Goal: Check status: Check status

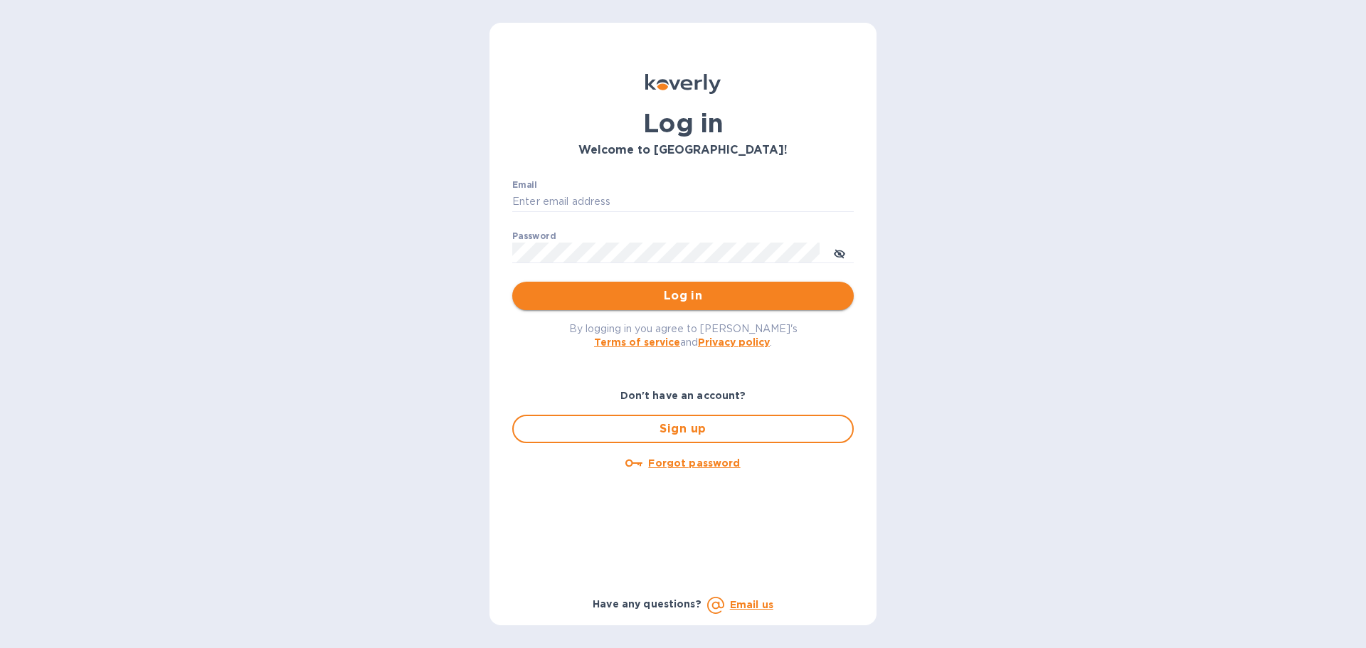
type input "janice@dragonlinkusa.com"
click at [715, 296] on span "Log in" at bounding box center [683, 295] width 319 height 17
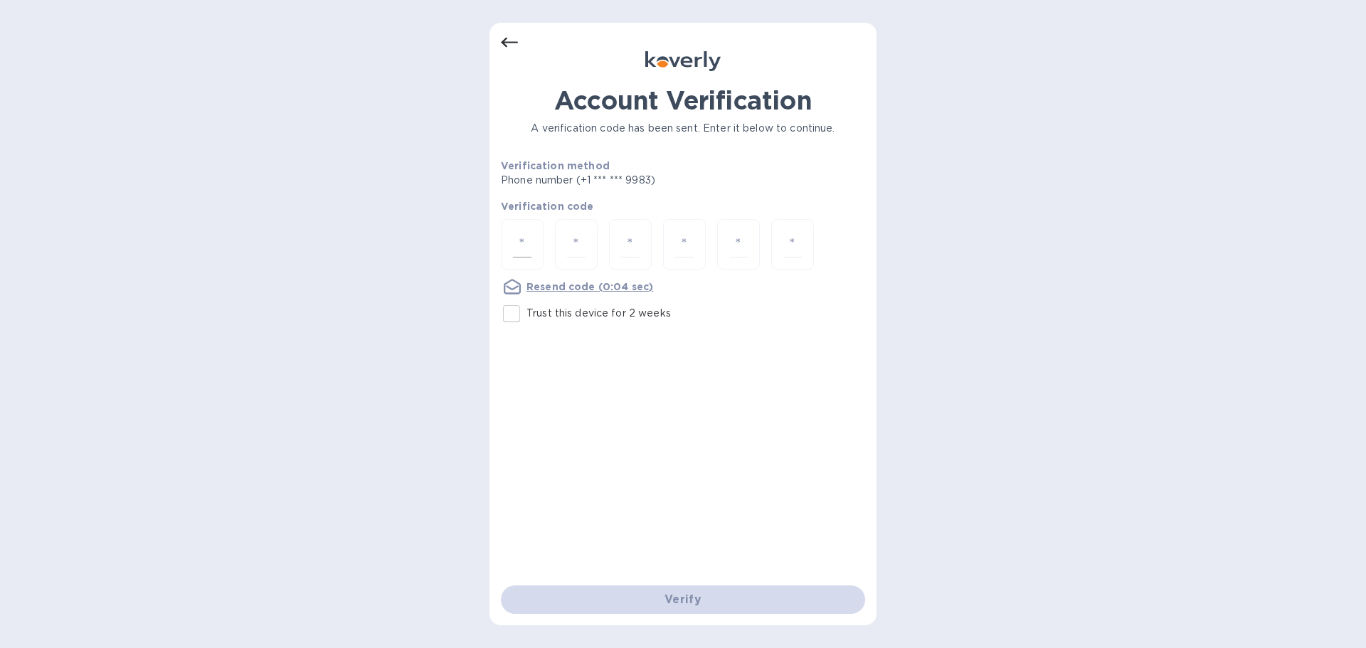
click at [540, 235] on div at bounding box center [522, 244] width 43 height 51
type input "6"
type input "0"
type input "4"
type input "1"
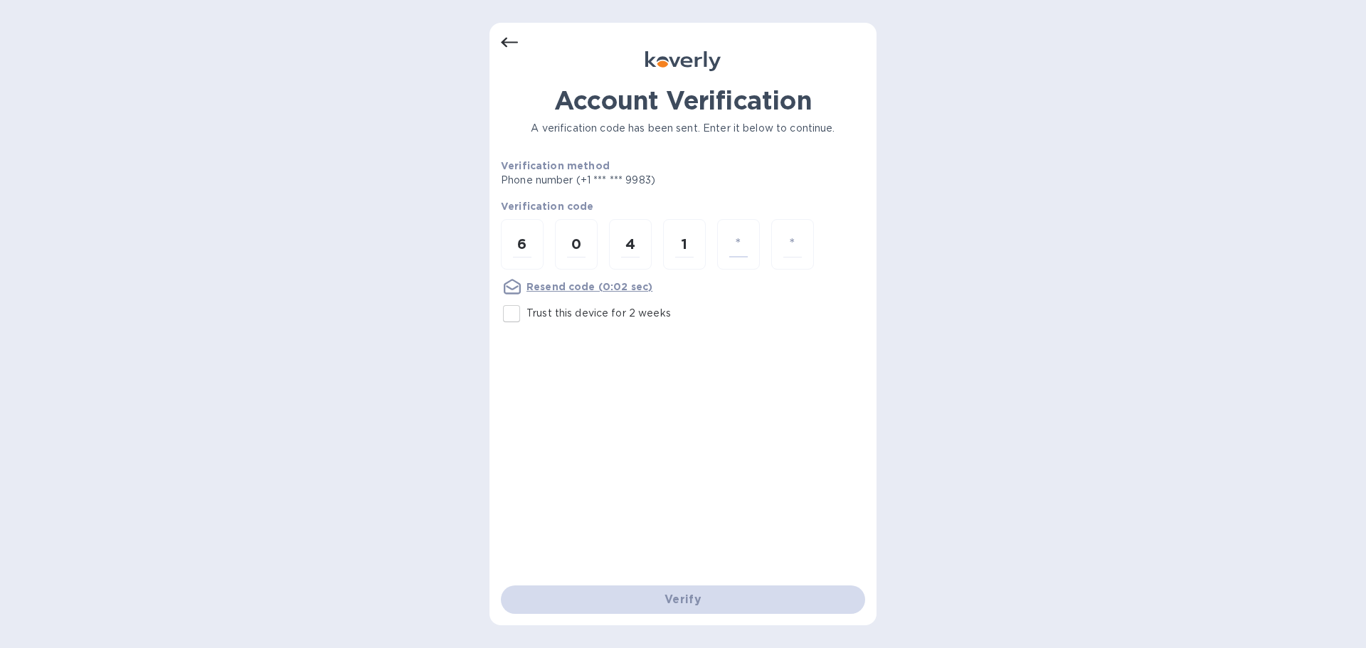
type input "5"
type input "3"
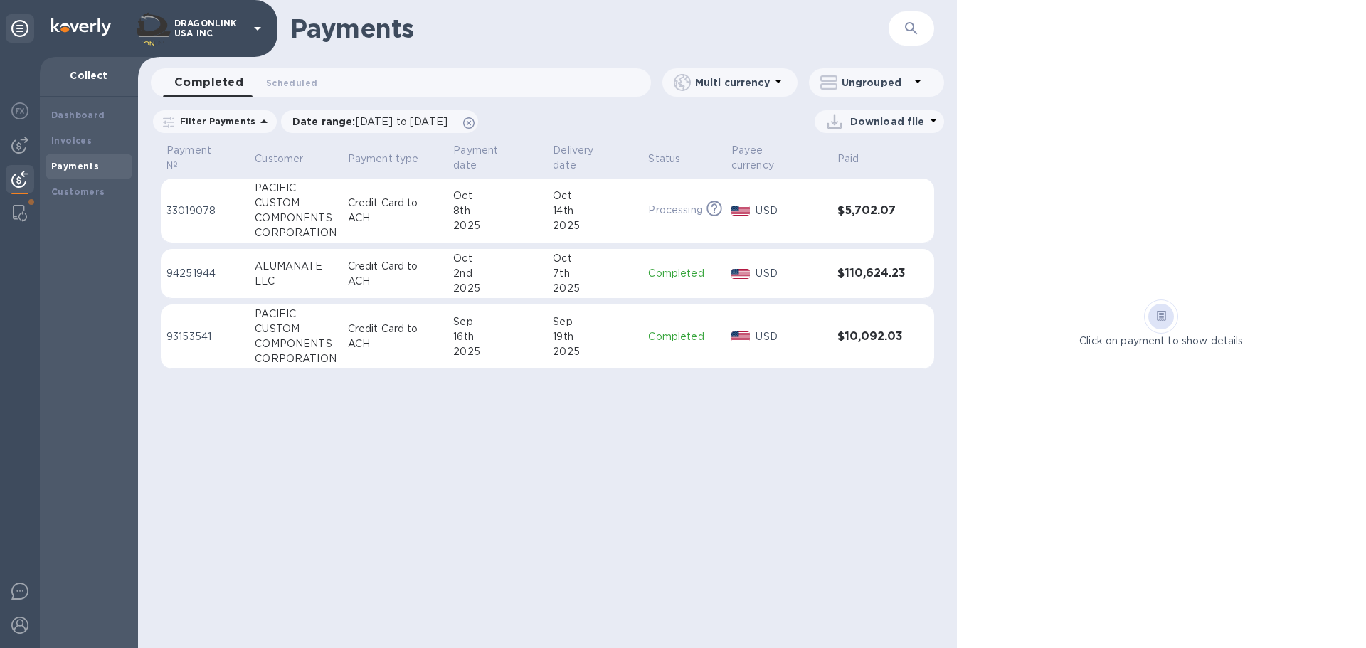
click at [228, 466] on div "Payments ​ Completed 0 Scheduled 0 Multi currency Ungrouped Filter Payments Dat…" at bounding box center [547, 324] width 819 height 648
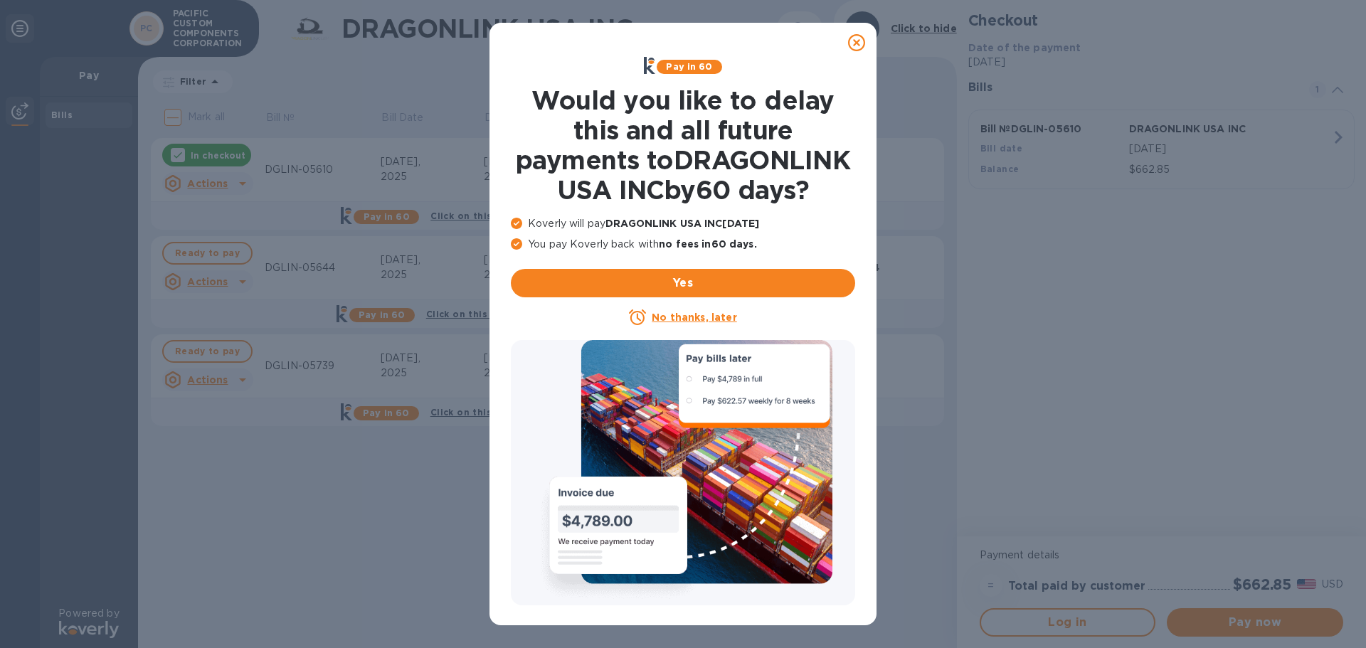
click at [856, 46] on icon at bounding box center [856, 42] width 17 height 17
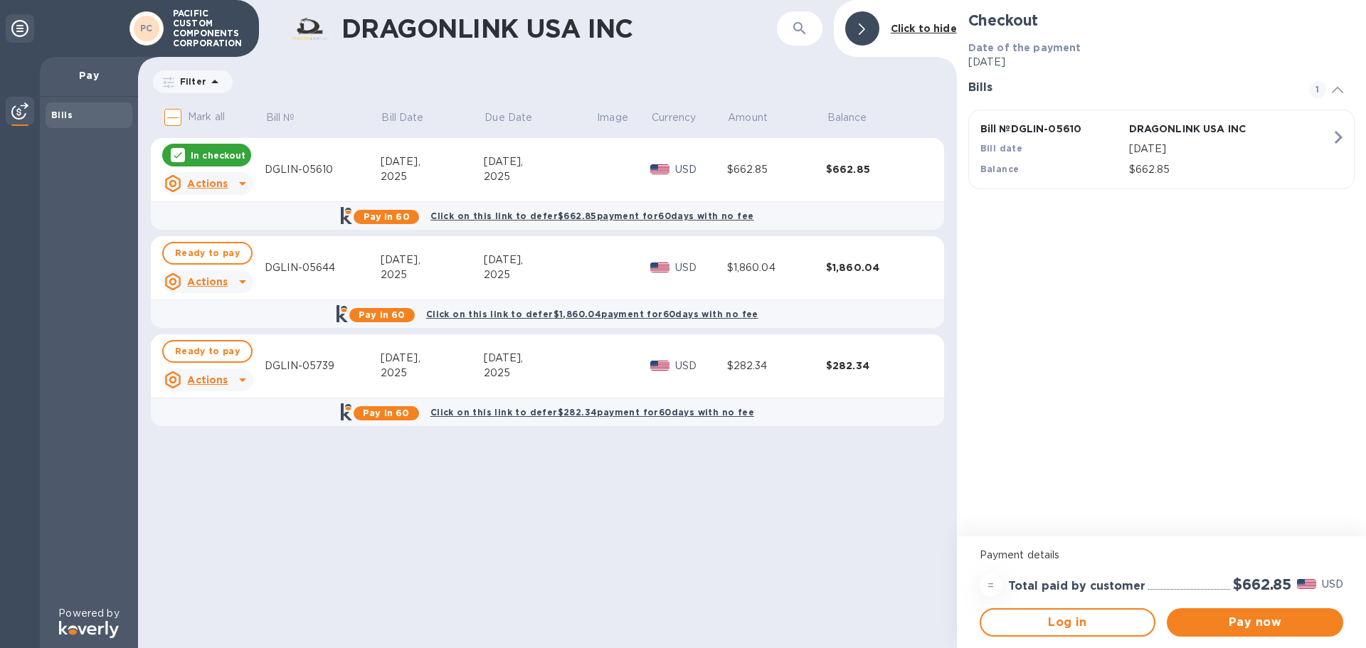
click at [85, 74] on p "Pay" at bounding box center [88, 75] width 75 height 14
click at [26, 22] on icon at bounding box center [19, 28] width 17 height 17
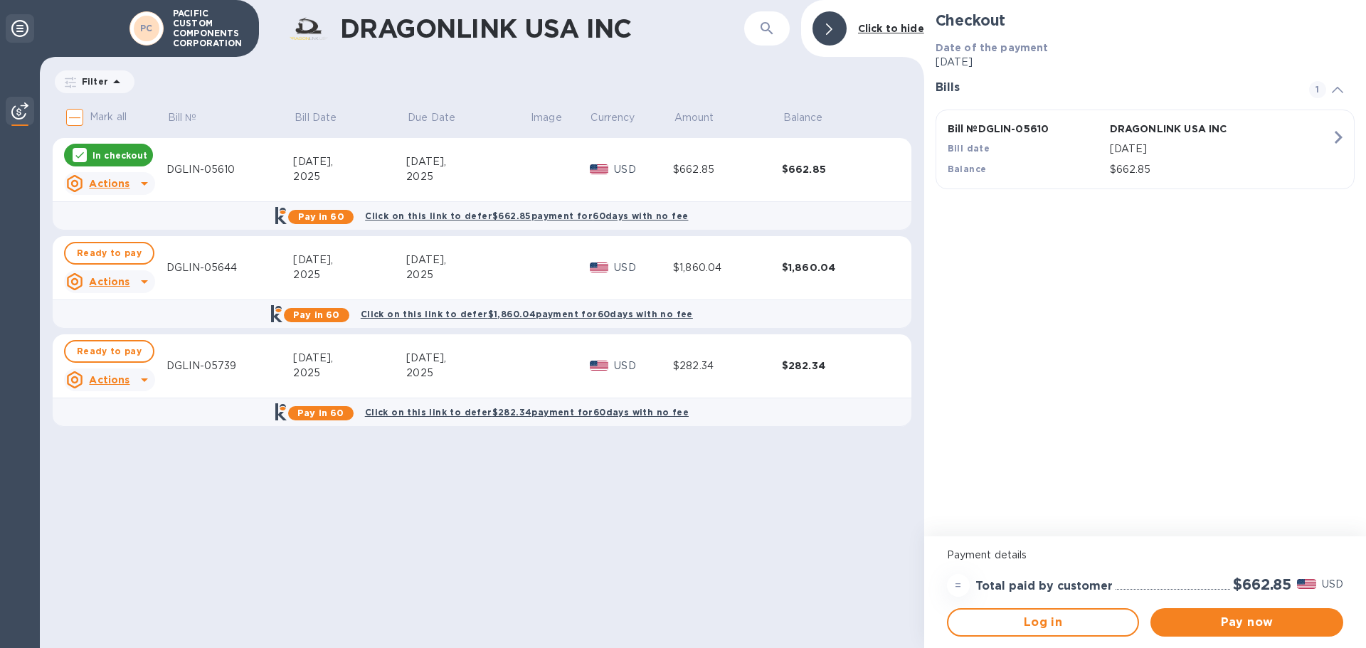
click at [15, 31] on icon at bounding box center [19, 28] width 17 height 17
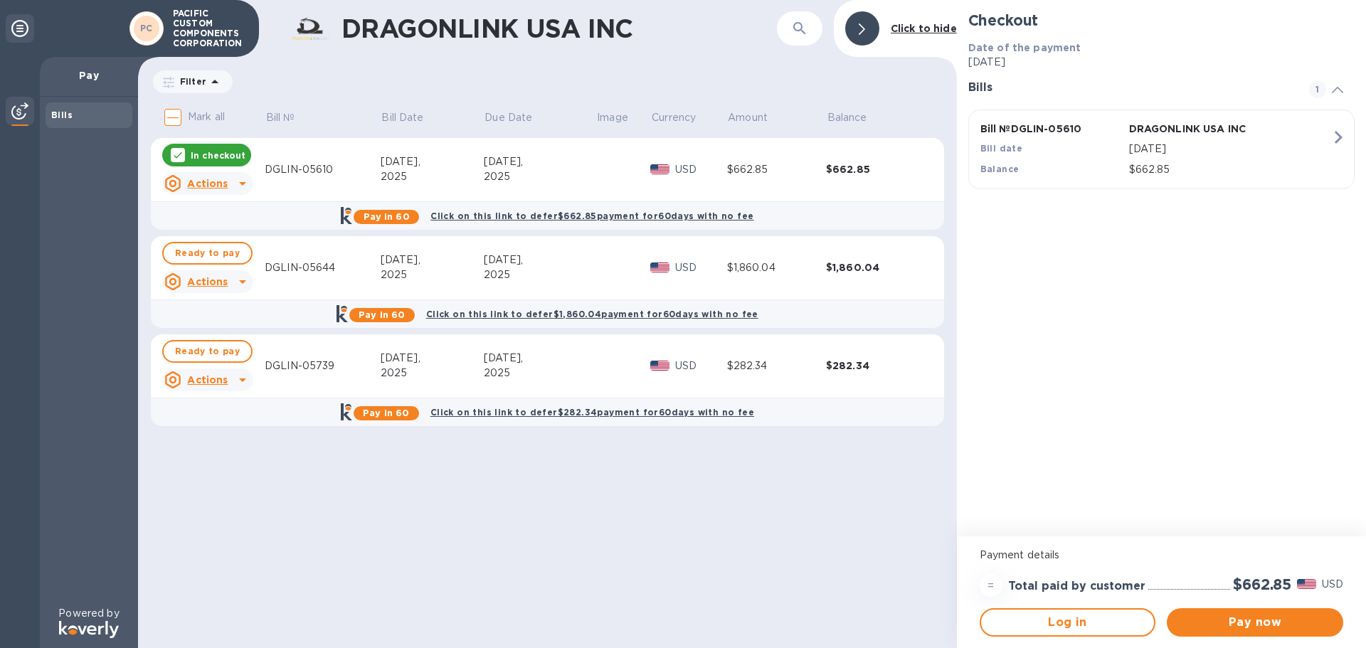
click at [18, 26] on icon at bounding box center [19, 28] width 17 height 17
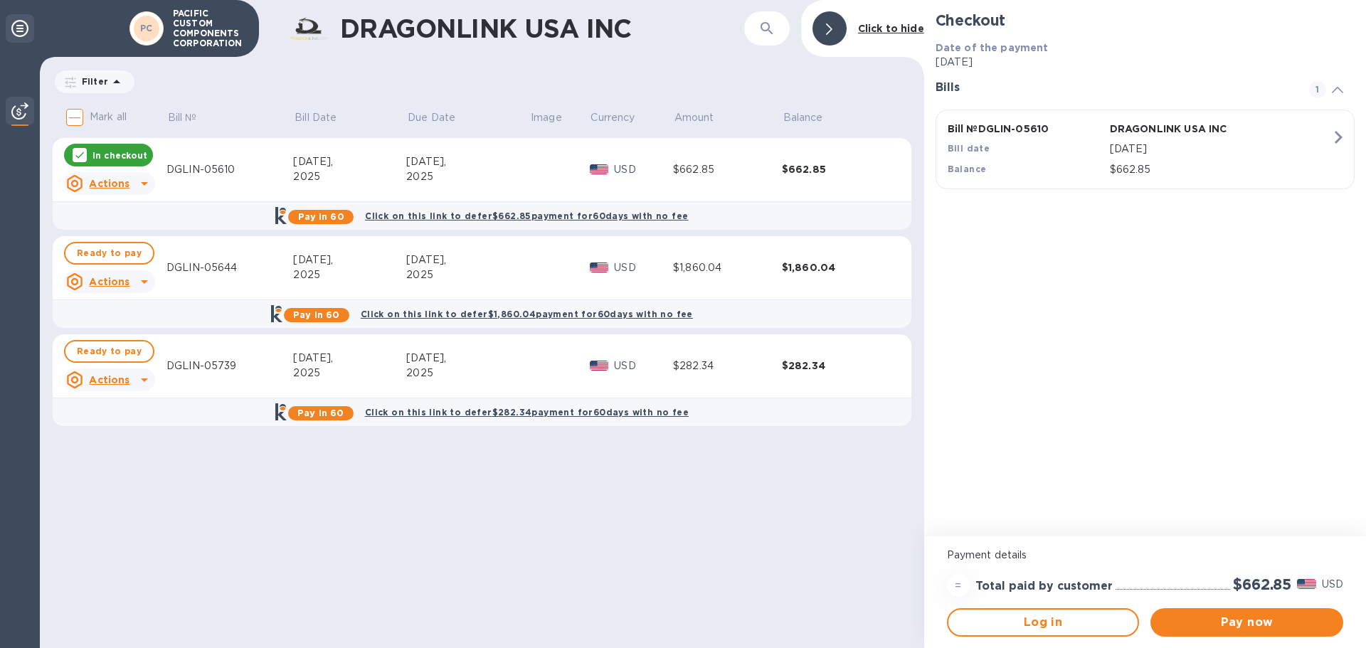
click at [27, 29] on icon at bounding box center [19, 28] width 17 height 17
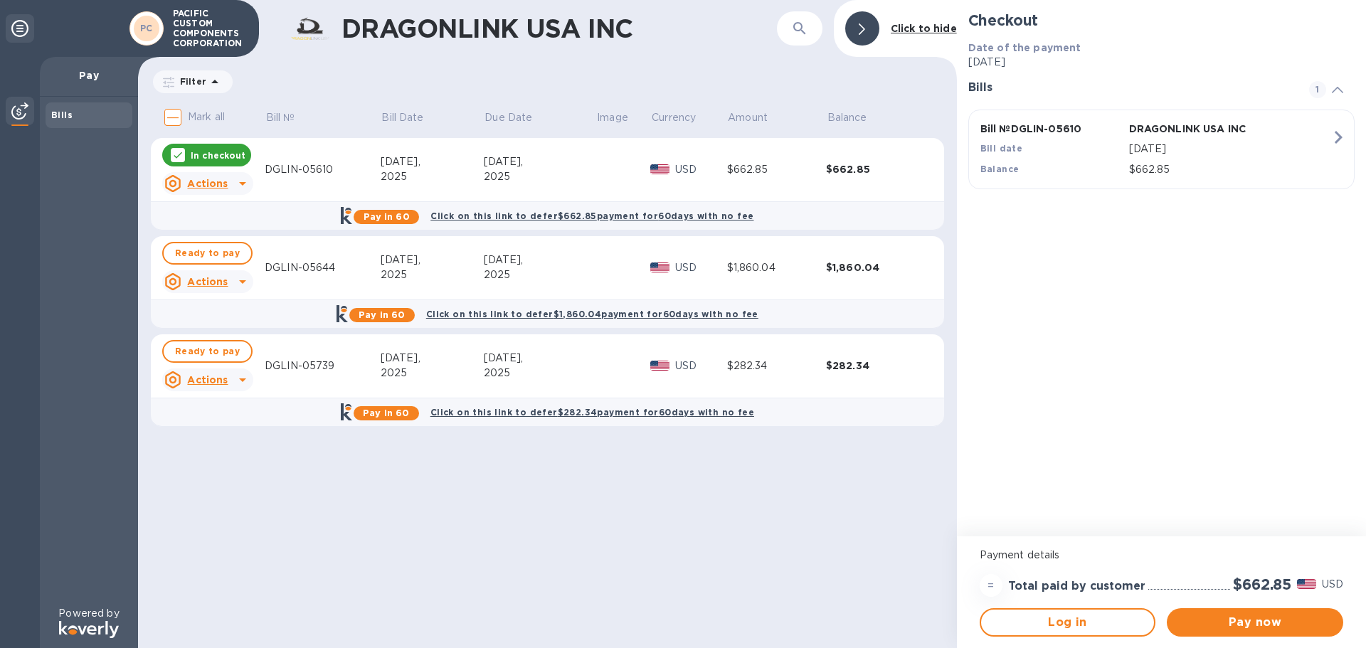
click at [862, 29] on icon at bounding box center [862, 28] width 6 height 11
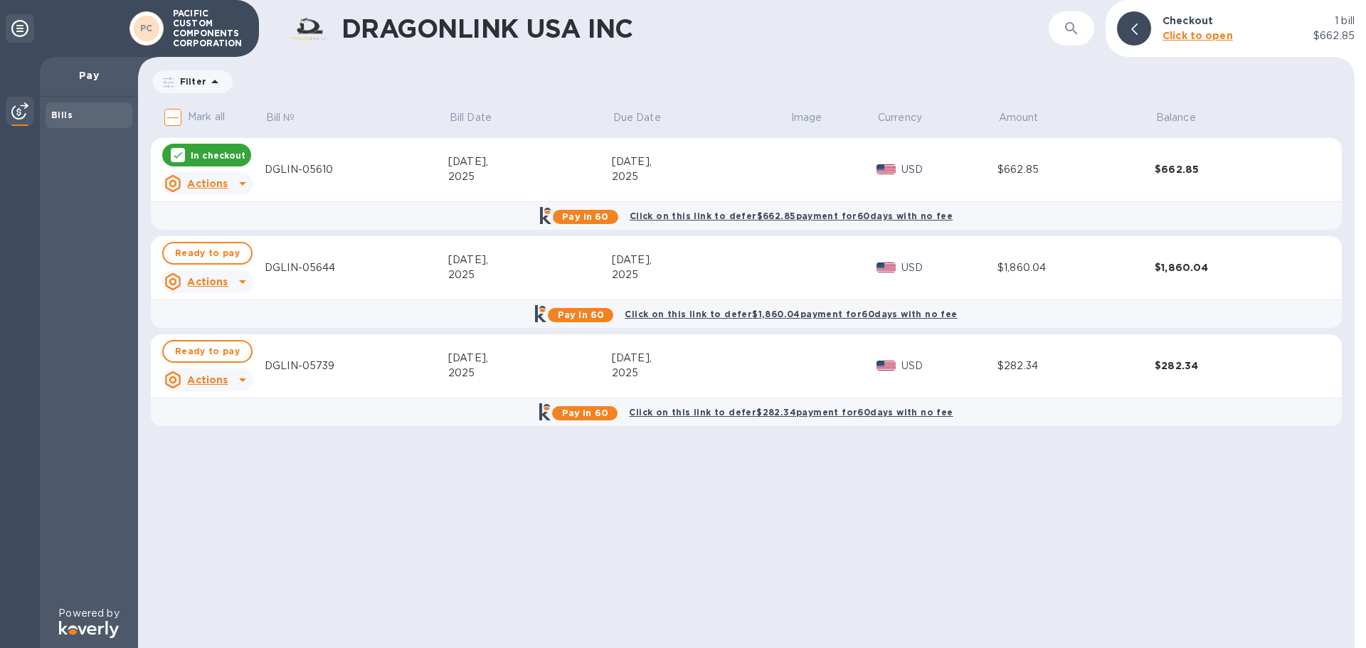
drag, startPoint x: 170, startPoint y: 11, endPoint x: 217, endPoint y: 49, distance: 60.2
click at [216, 43] on div "PACIFIC CUSTOM COMPONENTS CORPORATION" at bounding box center [208, 29] width 84 height 46
click at [147, 22] on span "PC" at bounding box center [146, 28] width 13 height 14
click at [287, 87] on div "Filter Amount" at bounding box center [746, 81] width 1191 height 27
click at [19, 24] on icon at bounding box center [19, 28] width 17 height 17
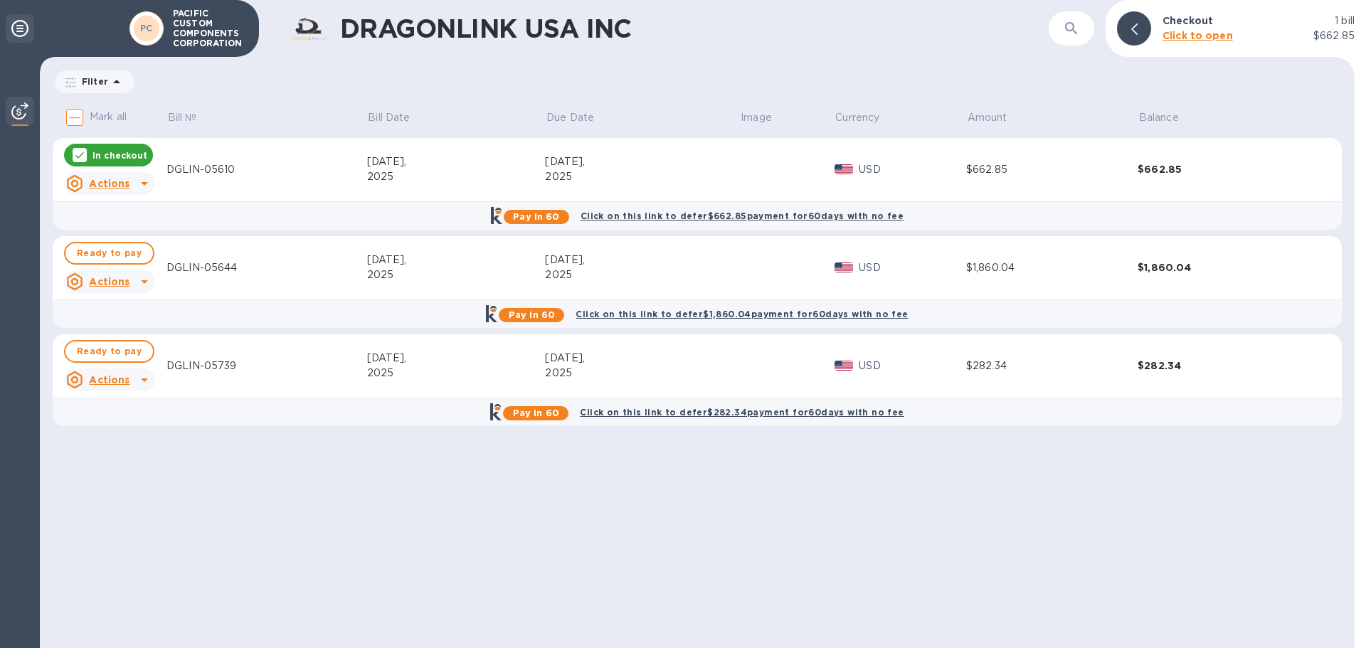
click at [8, 31] on div at bounding box center [20, 28] width 28 height 28
click at [23, 23] on icon at bounding box center [19, 28] width 17 height 17
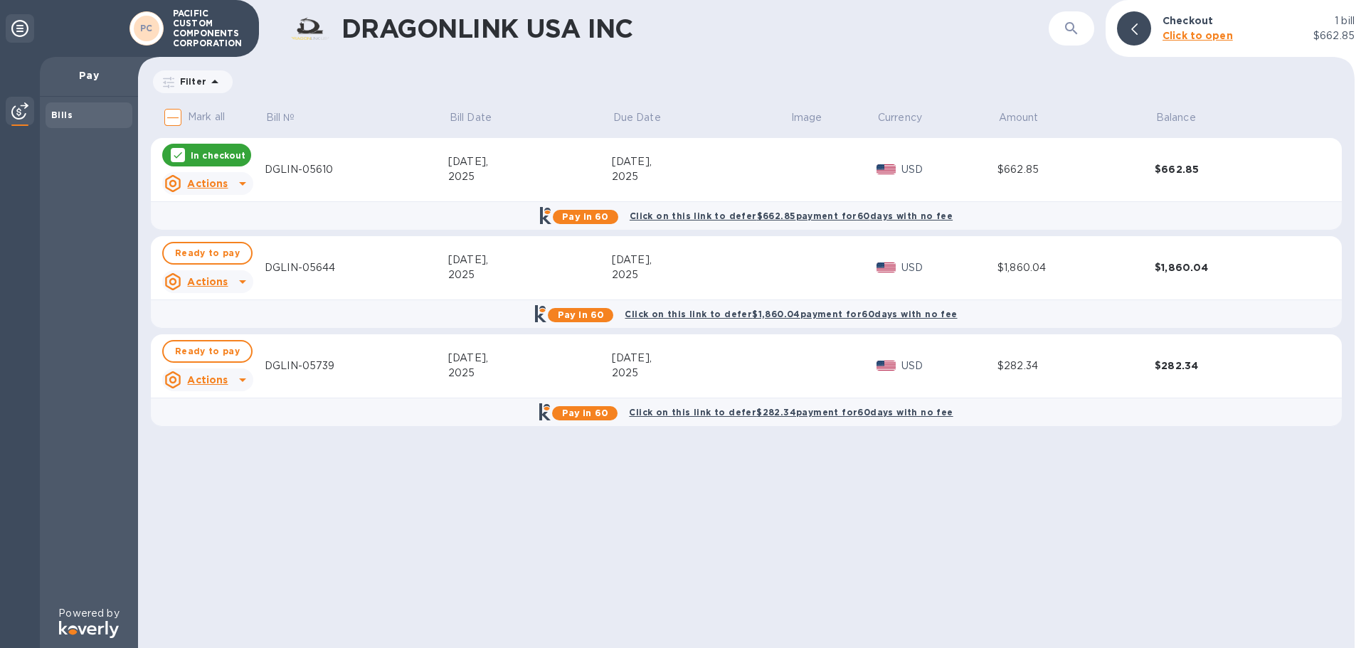
click at [71, 118] on div "Bills" at bounding box center [88, 115] width 75 height 14
click at [21, 114] on img at bounding box center [19, 110] width 17 height 17
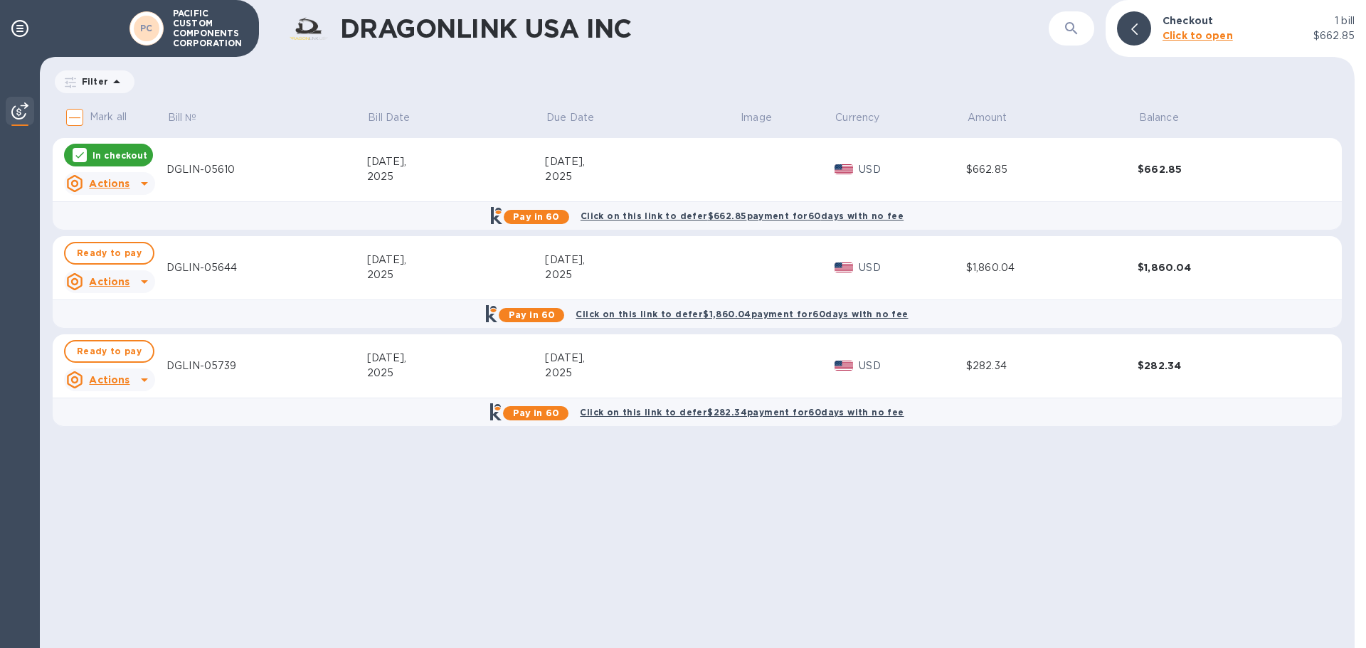
click at [21, 114] on img at bounding box center [19, 110] width 17 height 17
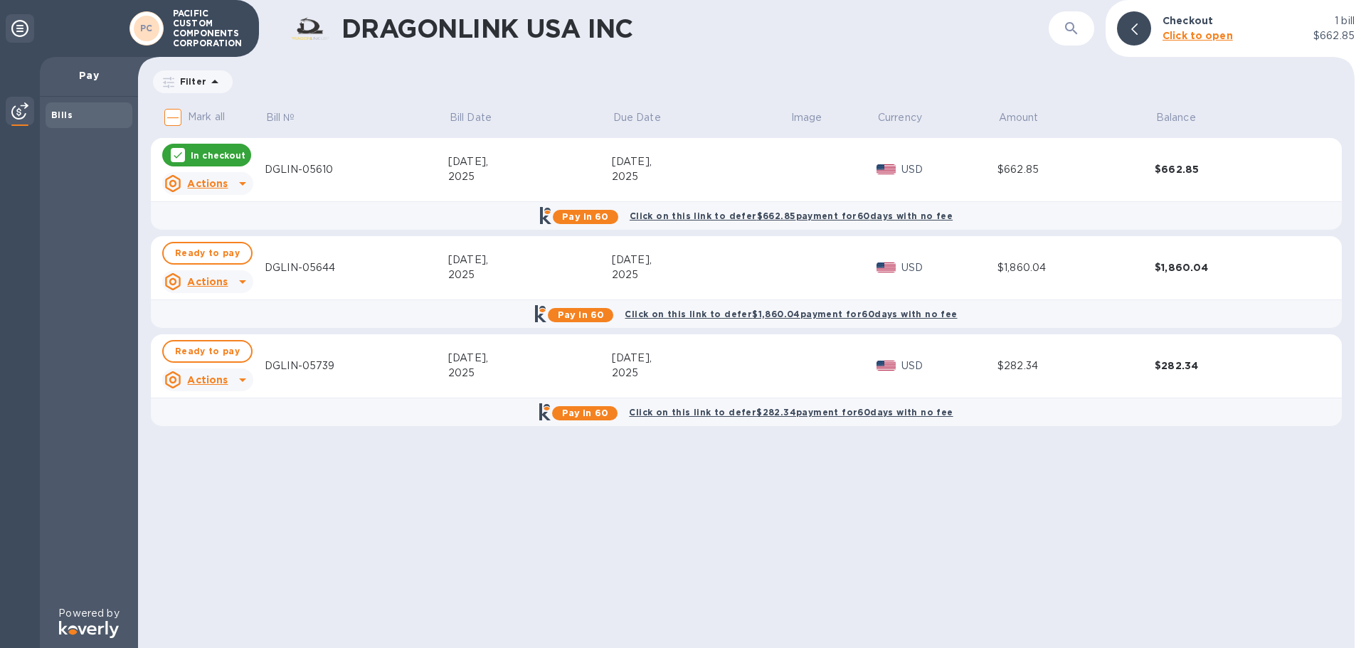
click at [179, 160] on icon at bounding box center [177, 154] width 11 height 11
